Goal: Find specific page/section: Find specific page/section

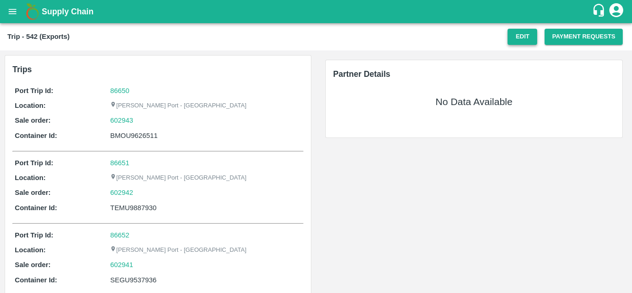
click at [519, 38] on button "Edit" at bounding box center [522, 37] width 30 height 16
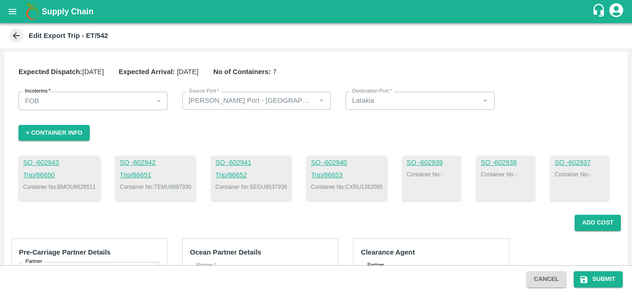
click at [15, 38] on icon at bounding box center [16, 35] width 7 height 7
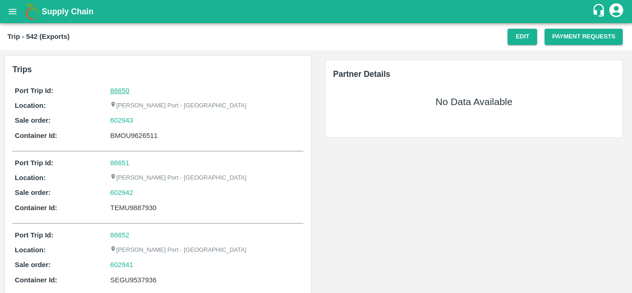
click at [120, 89] on link "86650" at bounding box center [119, 90] width 19 height 7
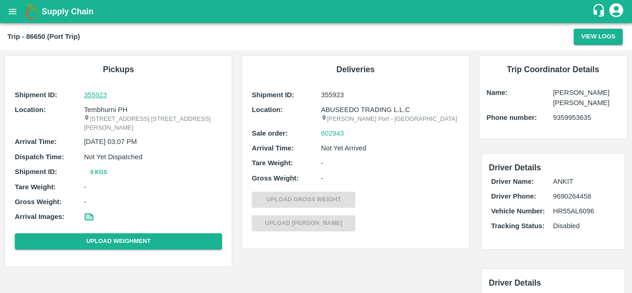
click at [92, 91] on p "355923" at bounding box center [153, 95] width 138 height 10
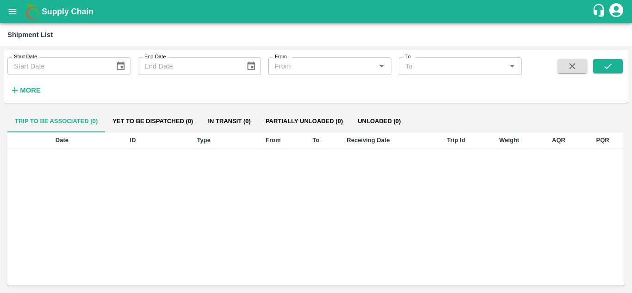
click at [528, 226] on div "Date ID Type From To Receiving Date Trip Id Weight AQR PQR" at bounding box center [315, 208] width 617 height 153
